Goal: Transaction & Acquisition: Purchase product/service

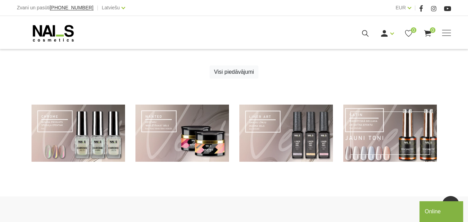
scroll to position [312, 0]
click at [381, 142] on link at bounding box center [389, 133] width 93 height 57
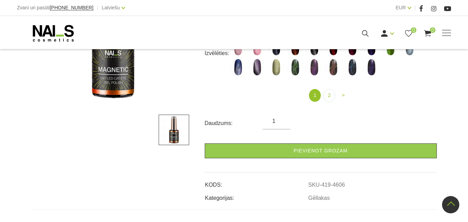
scroll to position [208, 0]
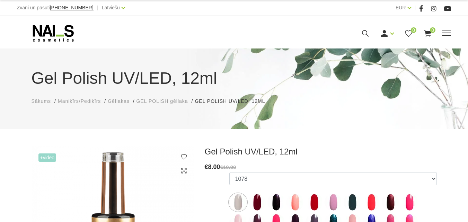
click at [0, 0] on link "Komplekti" at bounding box center [0, 0] width 0 height 0
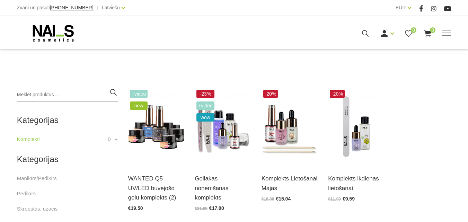
scroll to position [138, 0]
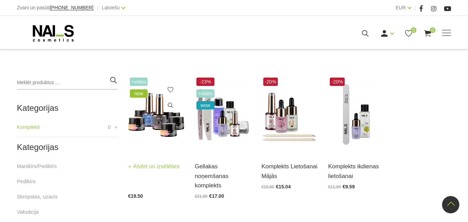
click at [156, 167] on link "Atvērt un izvēlēties" at bounding box center [154, 167] width 52 height 10
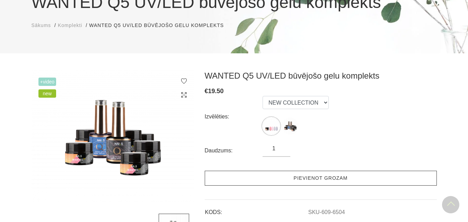
scroll to position [69, 0]
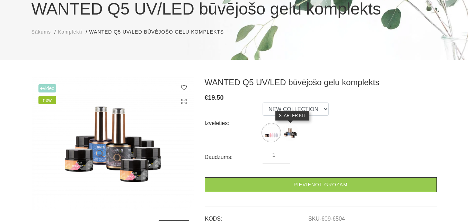
click at [293, 134] on img at bounding box center [289, 132] width 17 height 17
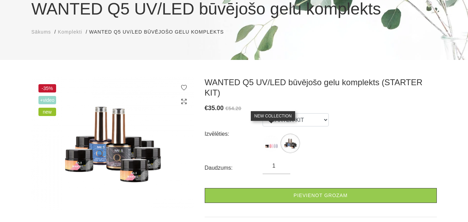
click at [271, 135] on img at bounding box center [270, 143] width 17 height 17
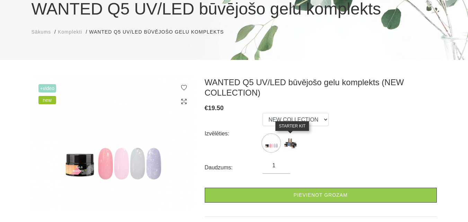
click at [294, 142] on img at bounding box center [289, 142] width 17 height 17
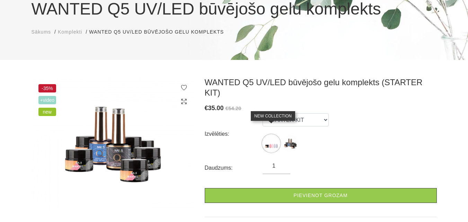
click at [271, 136] on img at bounding box center [270, 143] width 17 height 17
select select "6504"
